Goal: Navigation & Orientation: Find specific page/section

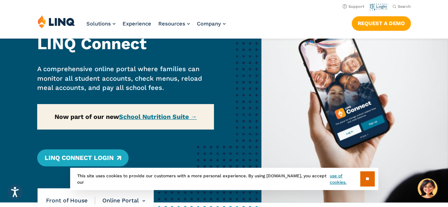
click at [383, 5] on link "Login" at bounding box center [378, 6] width 17 height 5
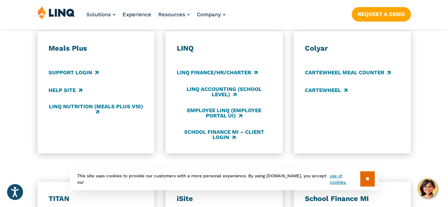
scroll to position [411, 0]
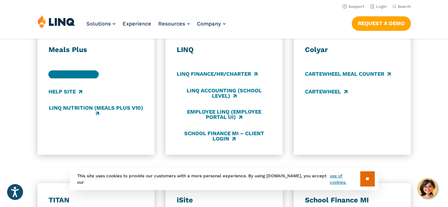
click at [82, 71] on link "Support Login" at bounding box center [74, 75] width 50 height 8
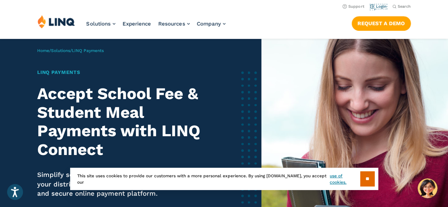
click at [376, 7] on link "Login" at bounding box center [378, 6] width 17 height 5
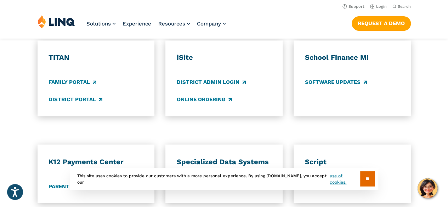
scroll to position [553, 0]
click at [59, 180] on section "** This site uses cookies to provide our customers with a more personal experie…" at bounding box center [224, 190] width 437 height 22
click at [56, 180] on section "** This site uses cookies to provide our customers with a more personal experie…" at bounding box center [224, 190] width 437 height 22
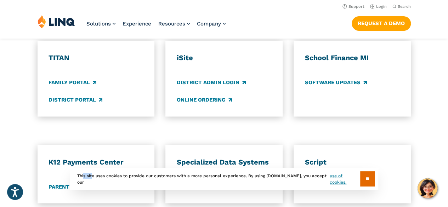
click at [57, 180] on section "** This site uses cookies to provide our customers with a more personal experie…" at bounding box center [224, 190] width 437 height 22
click at [370, 176] on input "**" at bounding box center [368, 179] width 15 height 15
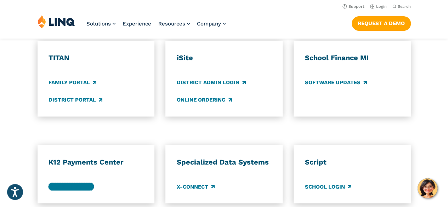
click at [72, 183] on link "Parent Login" at bounding box center [71, 187] width 45 height 8
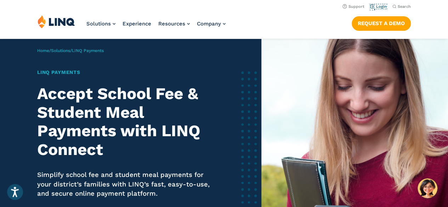
click at [374, 5] on link "Login" at bounding box center [378, 6] width 17 height 5
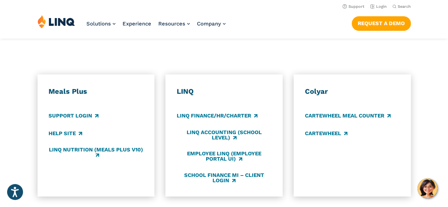
scroll to position [369, 0]
click at [82, 112] on link "Support Login" at bounding box center [74, 116] width 50 height 8
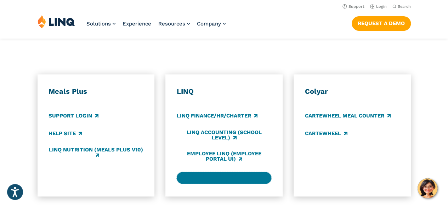
click at [249, 172] on link "School Finance MI – Client Login" at bounding box center [224, 178] width 95 height 12
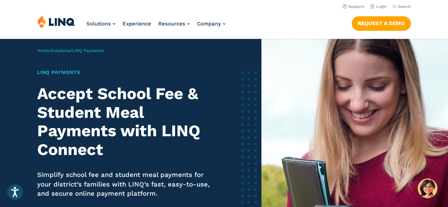
click at [178, 20] on li "Resources Resource Library Blog Guide Report Video Infographic Case Study Works…" at bounding box center [174, 26] width 32 height 23
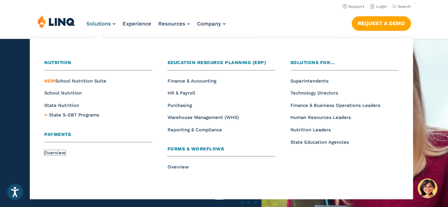
click at [57, 154] on span "Overview" at bounding box center [54, 152] width 21 height 5
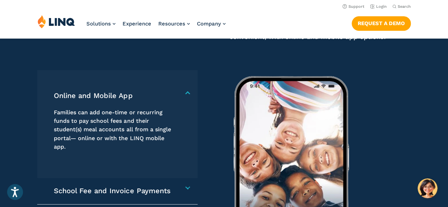
scroll to position [922, 0]
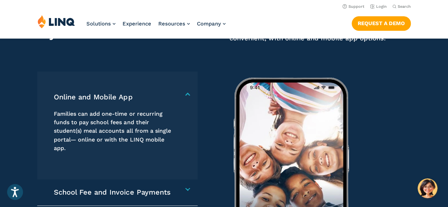
click at [176, 97] on h4 "Online and Mobile App" at bounding box center [115, 97] width 122 height 9
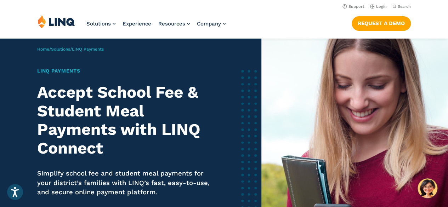
scroll to position [0, 0]
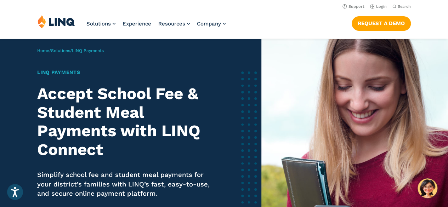
click at [63, 69] on h1 "LINQ Payments" at bounding box center [125, 72] width 177 height 7
drag, startPoint x: 97, startPoint y: 52, endPoint x: 103, endPoint y: 50, distance: 6.3
click at [103, 50] on span "LINQ Payments" at bounding box center [88, 50] width 32 height 5
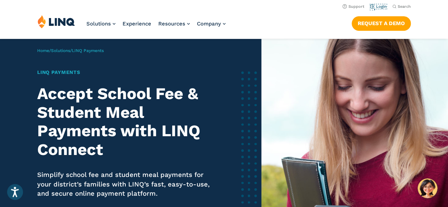
click at [380, 8] on link "Login" at bounding box center [378, 6] width 17 height 5
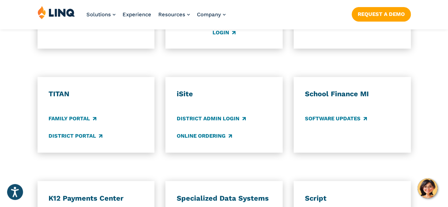
scroll to position [596, 0]
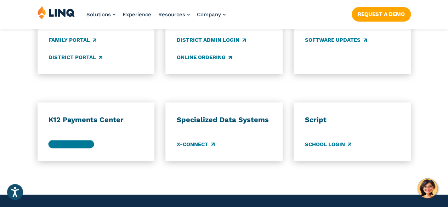
click at [77, 140] on link "Parent Login" at bounding box center [71, 144] width 45 height 8
